Goal: Check status: Check status

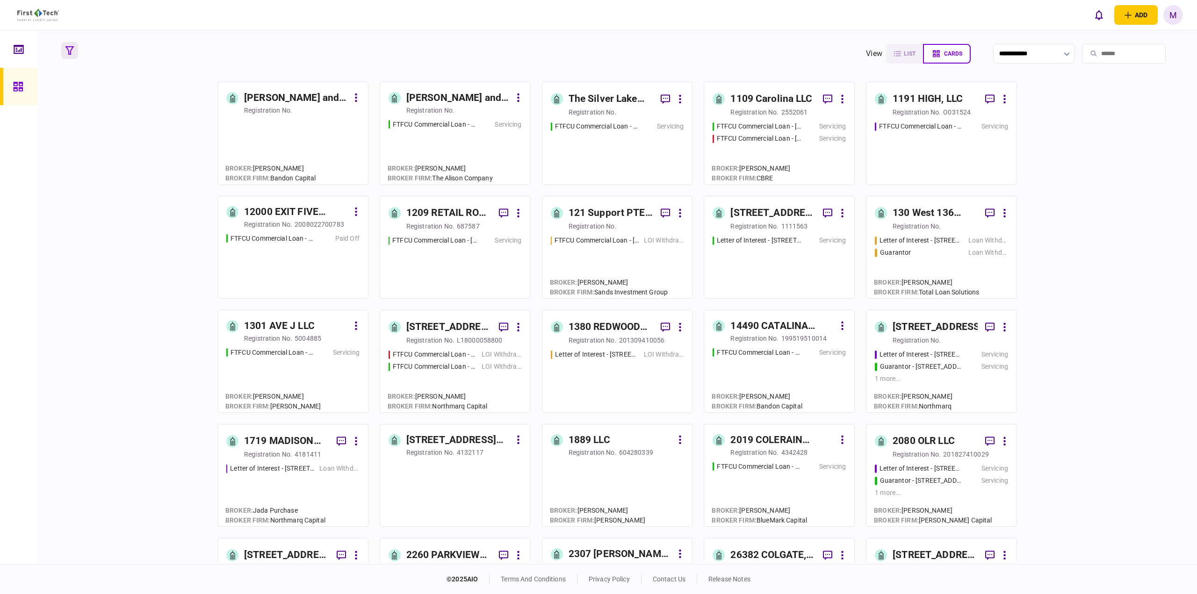
click at [73, 42] on button "button" at bounding box center [69, 50] width 17 height 17
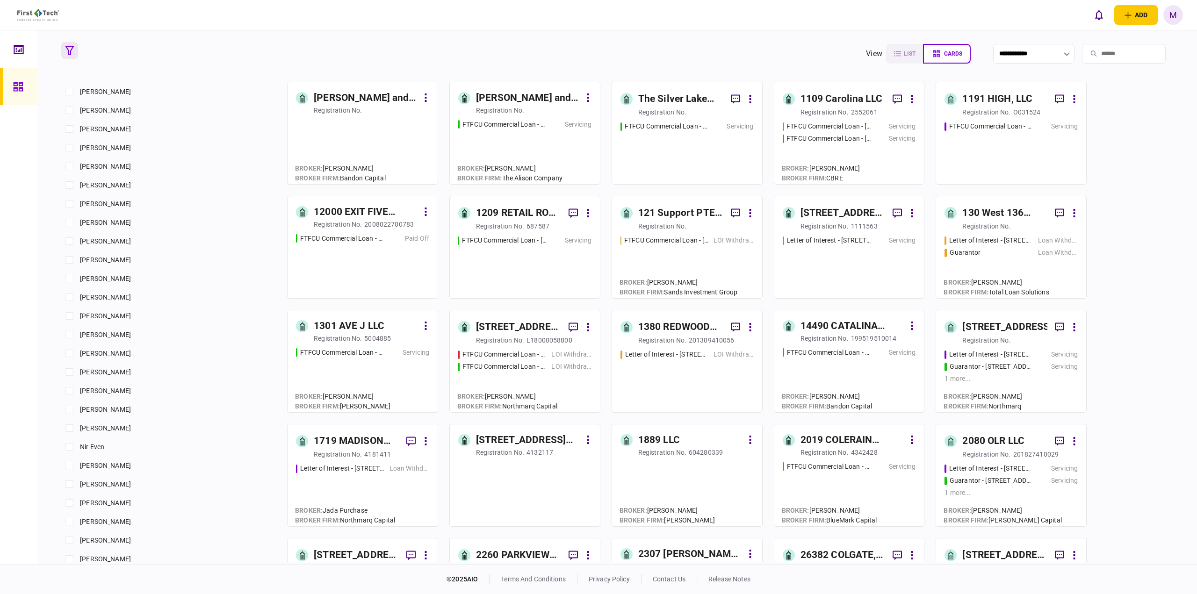
scroll to position [580, 0]
click at [115, 397] on span "[PERSON_NAME]" at bounding box center [105, 399] width 51 height 10
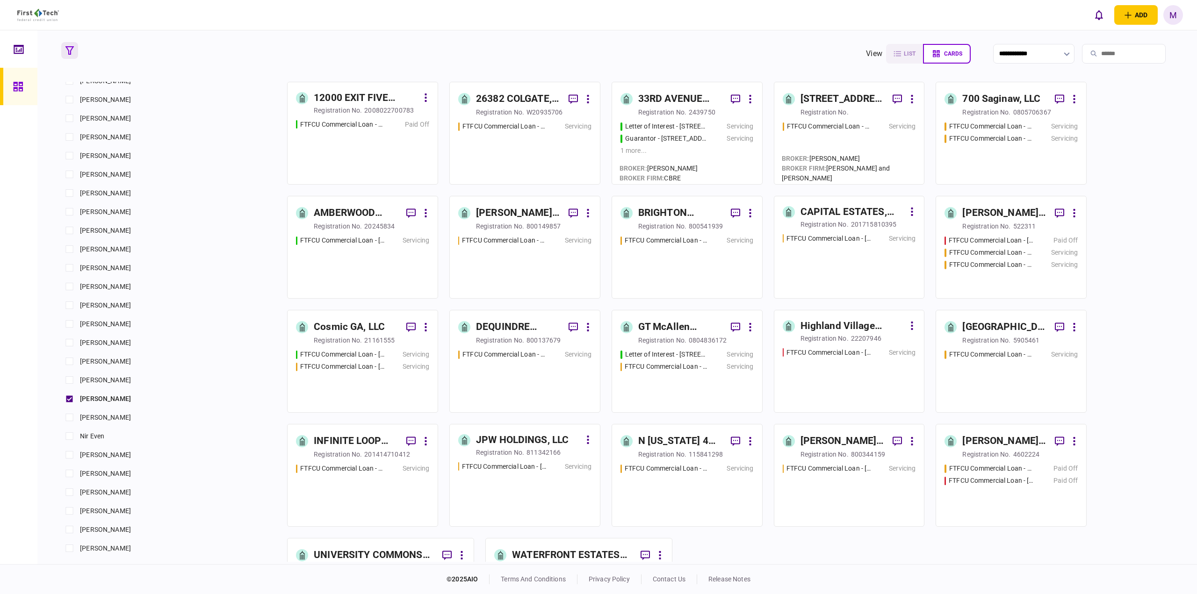
click at [719, 485] on div "FTFCU Commercial Loan - [STREET_ADDRESS] Servicing" at bounding box center [687, 491] width 133 height 54
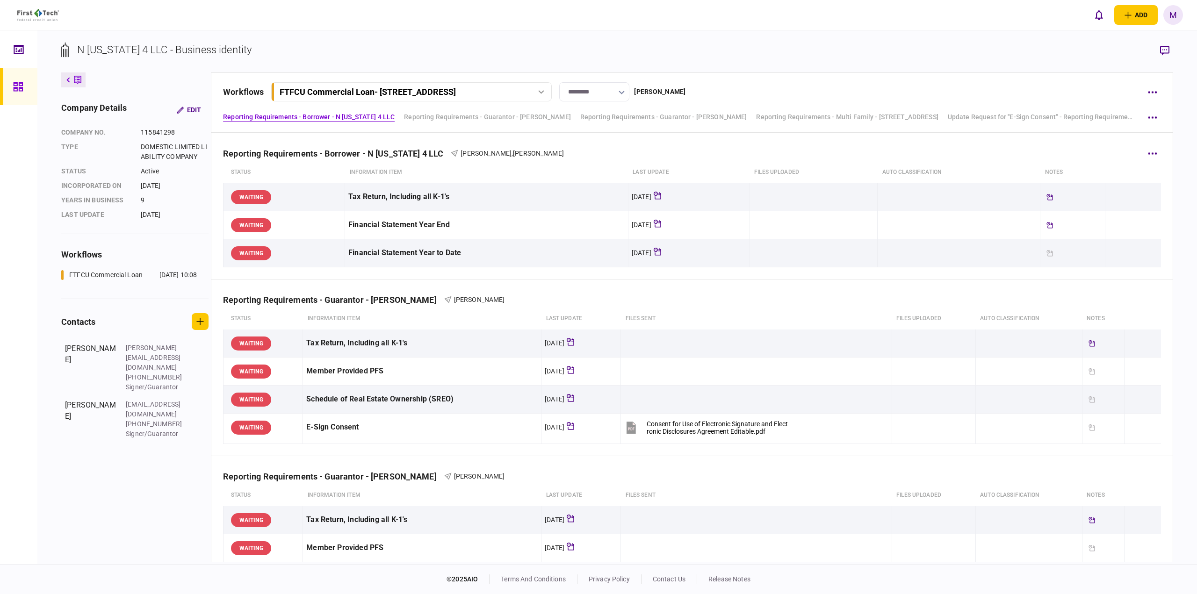
click at [760, 279] on div "Reporting Requirements - Borrower - N [US_STATE] 4 LLC [PERSON_NAME] , [PERSON_…" at bounding box center [692, 206] width 962 height 146
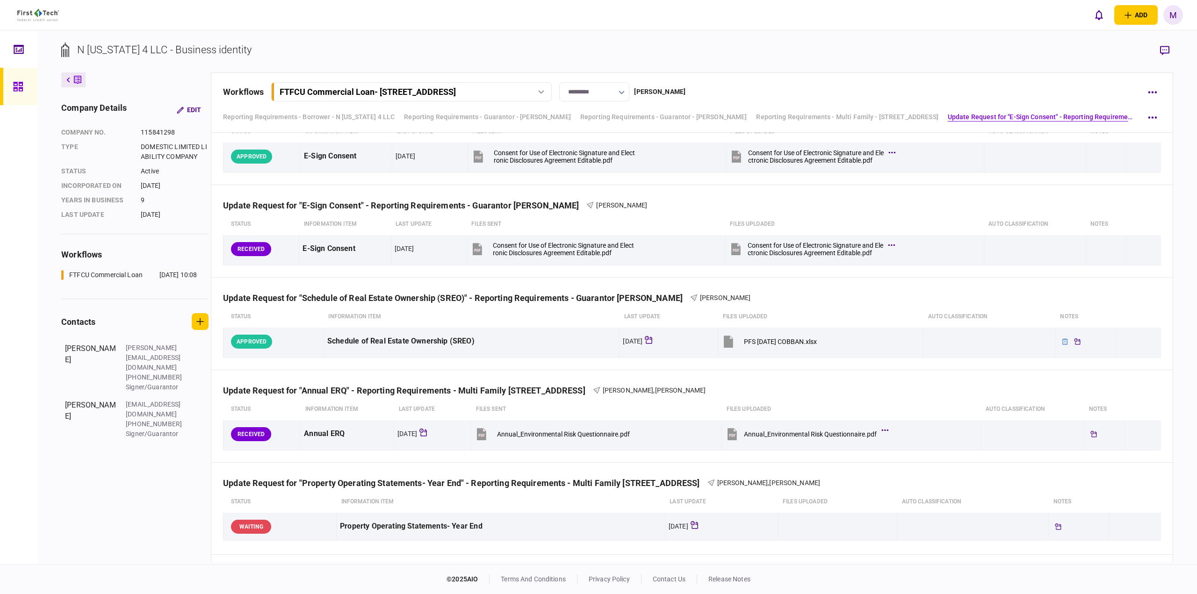
scroll to position [735, 0]
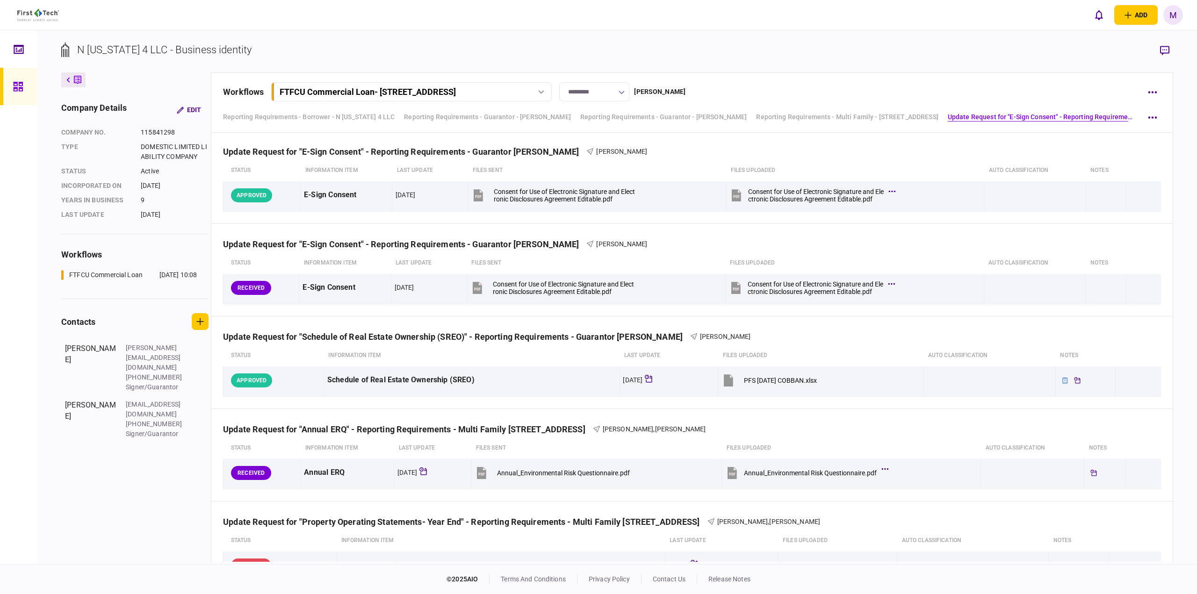
click at [760, 279] on button "Consent for Use of Electronic Signature and Electronic Disclosures Agreement Ed…" at bounding box center [811, 287] width 164 height 21
click at [414, 326] on div "Update Request for "Schedule of Real Estate Ownership (SREO)" - Reporting Requi…" at bounding box center [692, 331] width 938 height 29
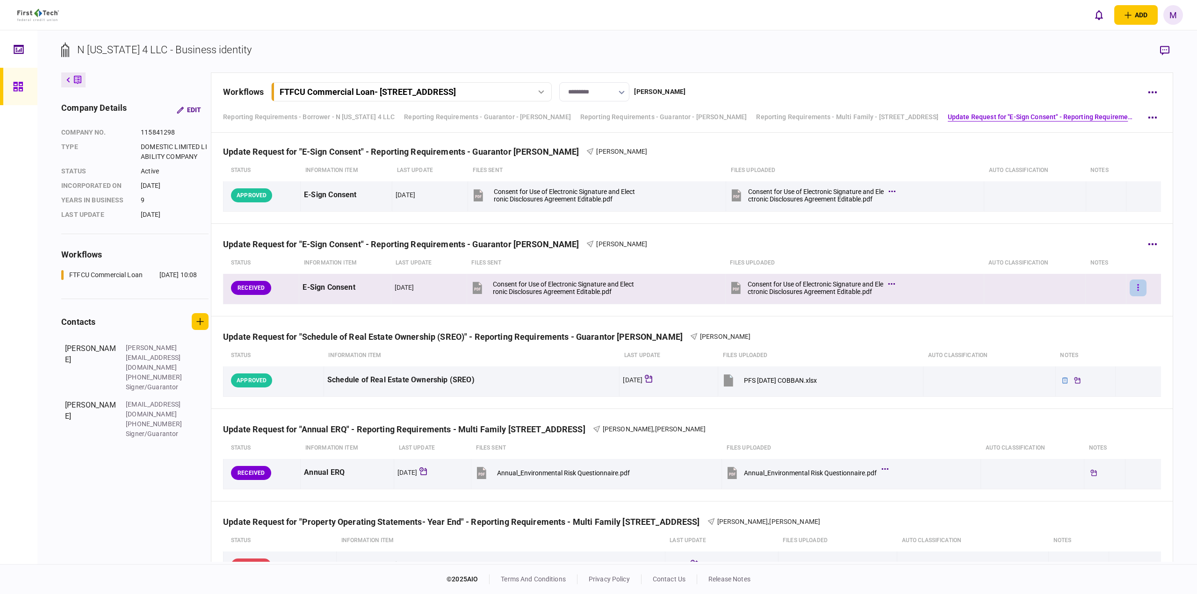
click at [1137, 291] on icon "button" at bounding box center [1138, 287] width 2 height 9
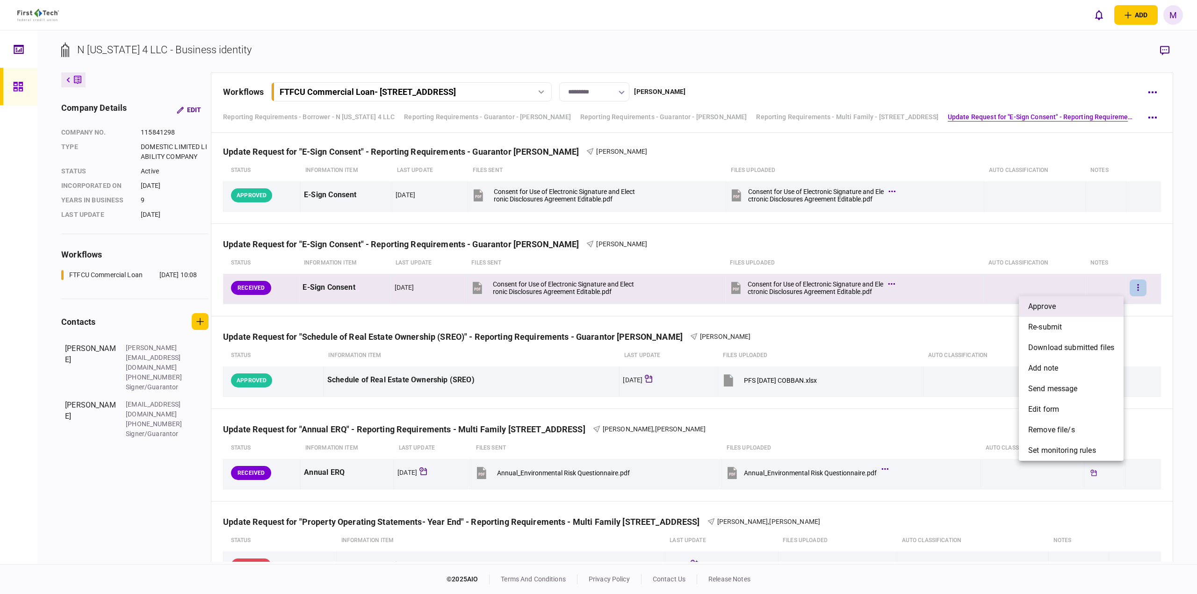
click at [1065, 306] on li "approve" at bounding box center [1071, 307] width 105 height 21
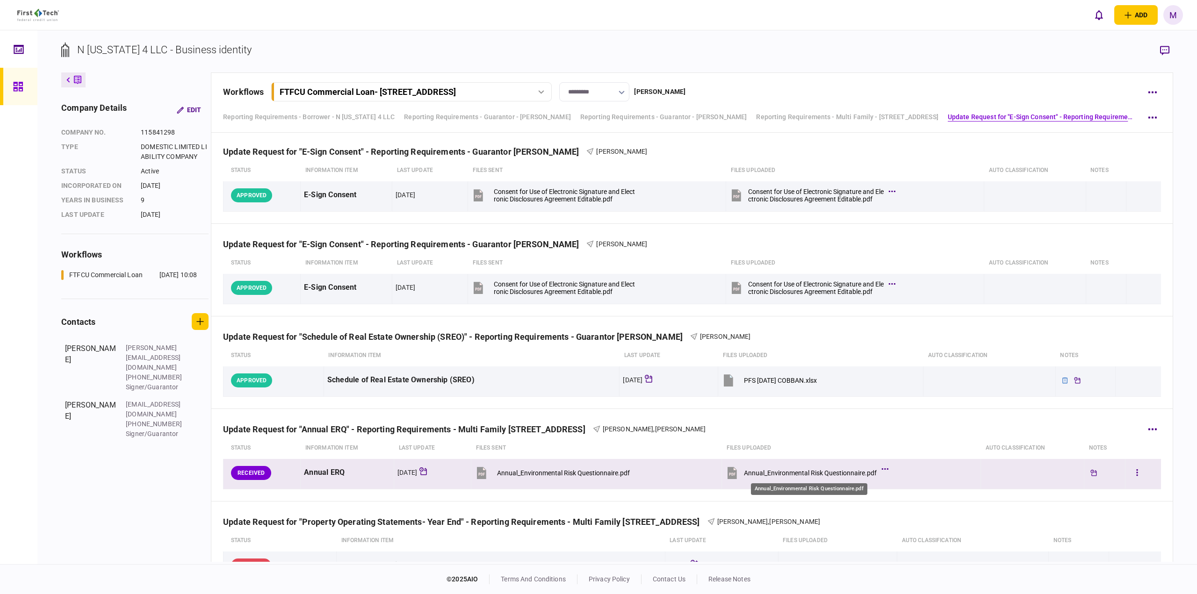
click at [807, 471] on div "Annual_Environmental Risk Questionnaire.pdf" at bounding box center [810, 473] width 133 height 7
click at [1138, 472] on button "button" at bounding box center [1137, 473] width 17 height 17
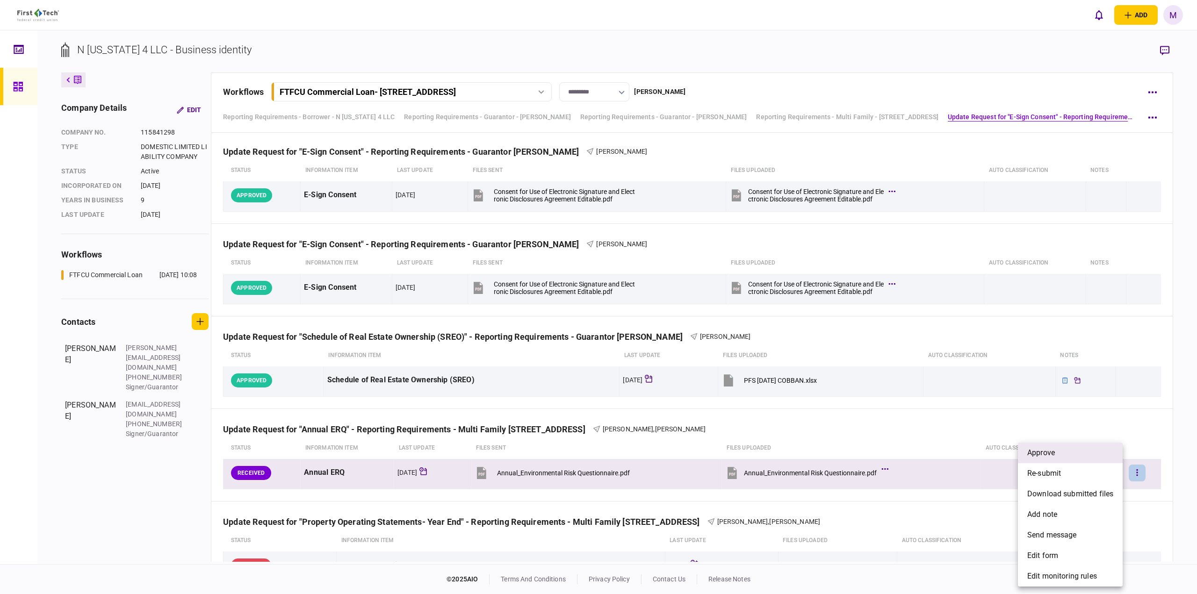
click at [1063, 456] on li "approve" at bounding box center [1070, 453] width 105 height 21
